Goal: Task Accomplishment & Management: Manage account settings

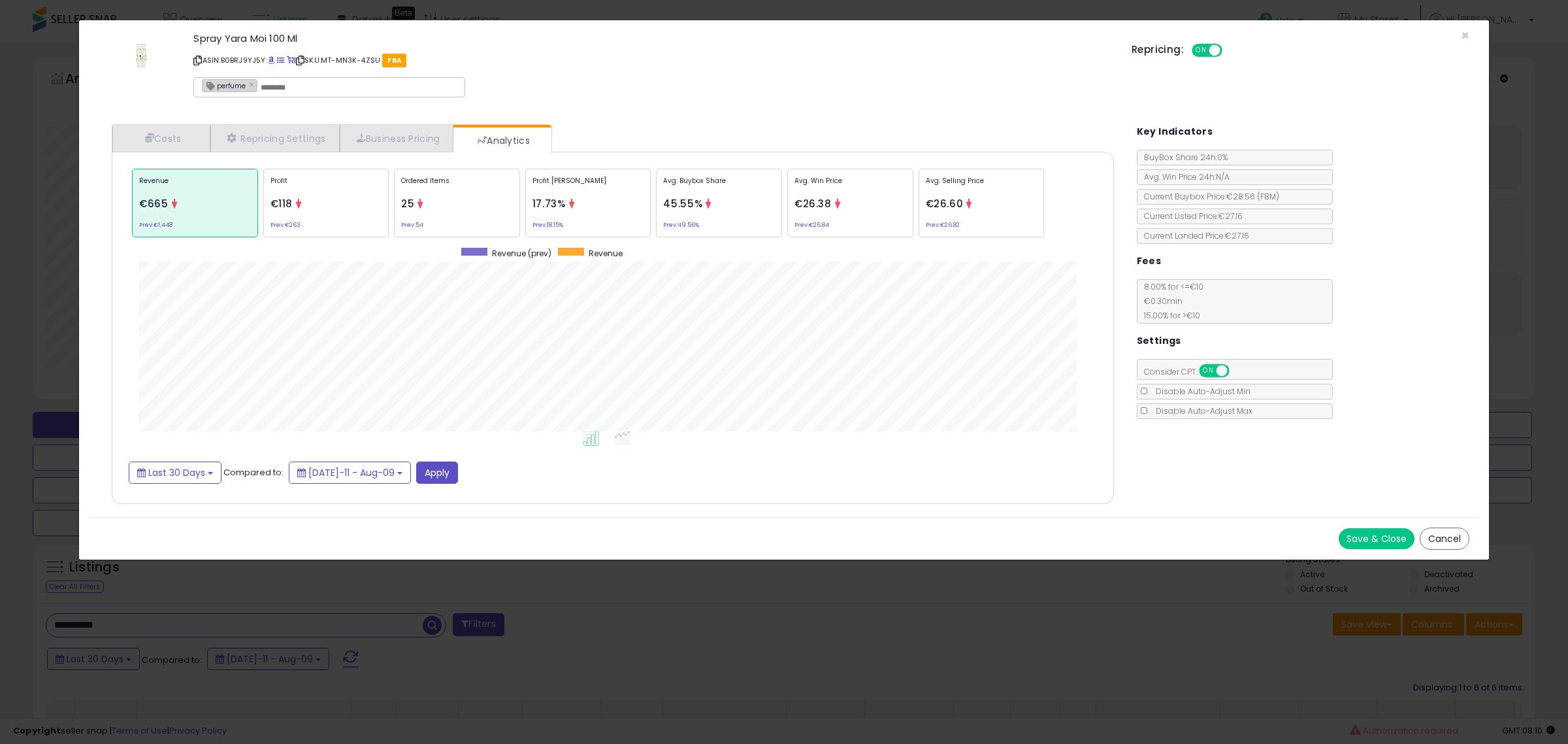
select select "**"
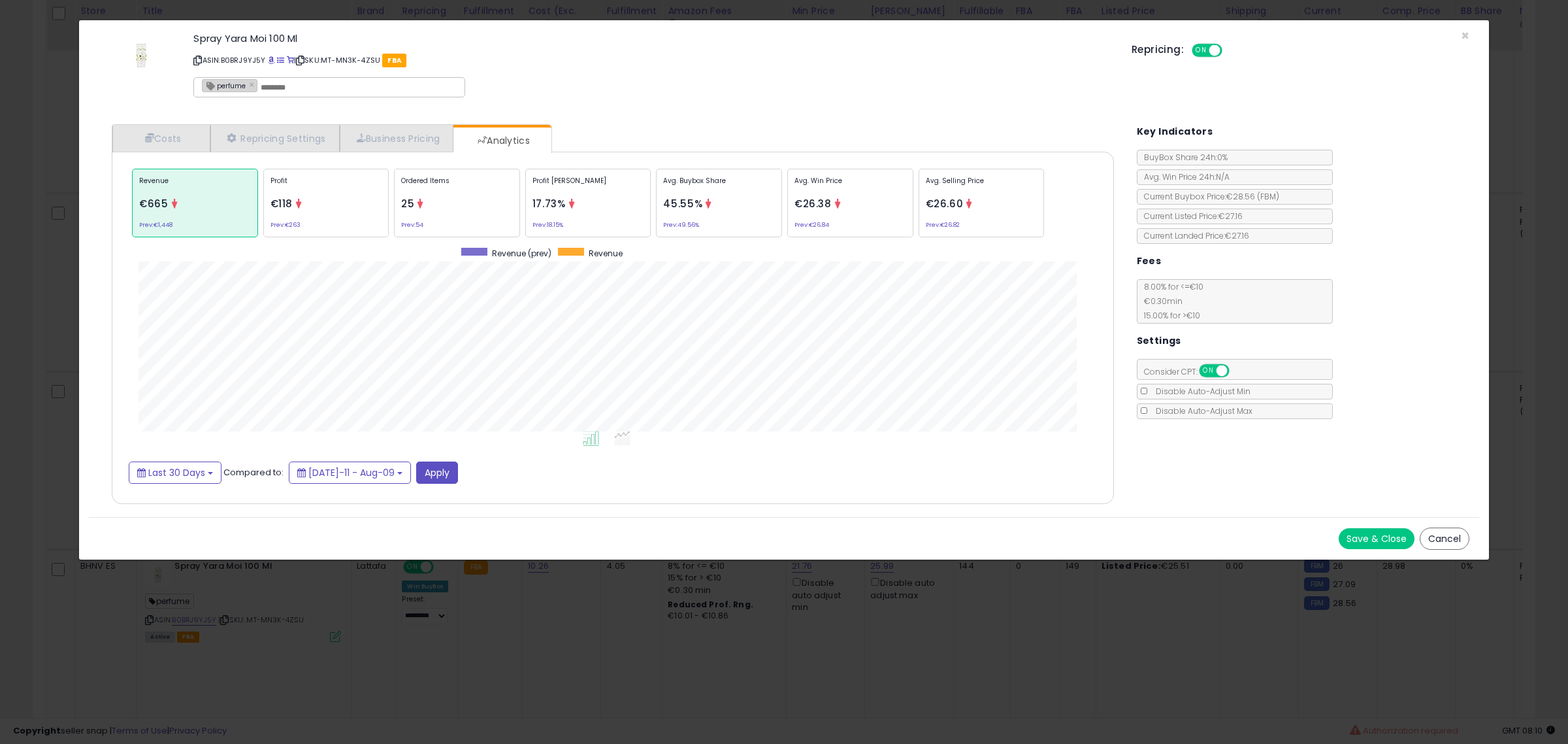
scroll to position [403, 1027]
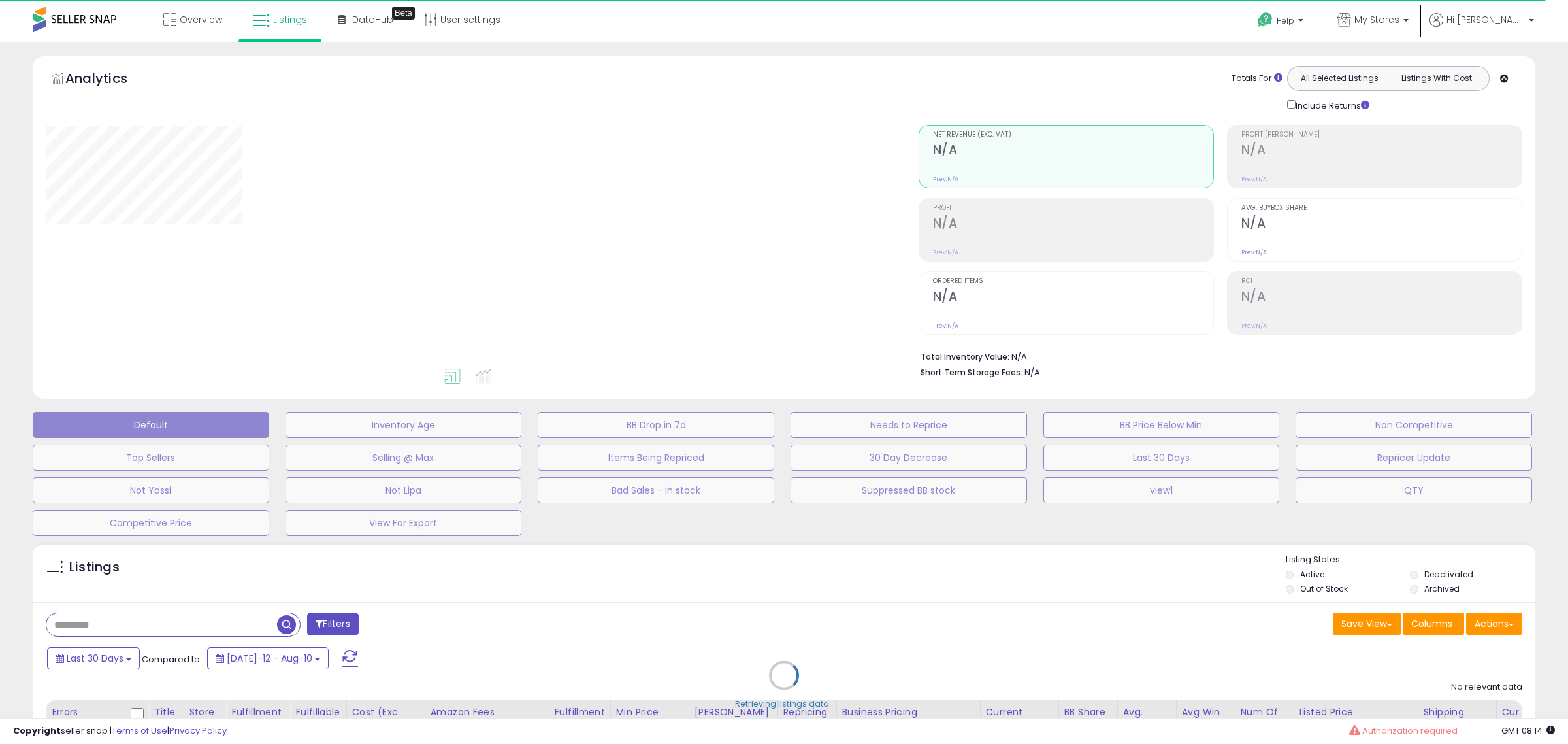
type input "**********"
select select "**"
